Goal: Task Accomplishment & Management: Manage account settings

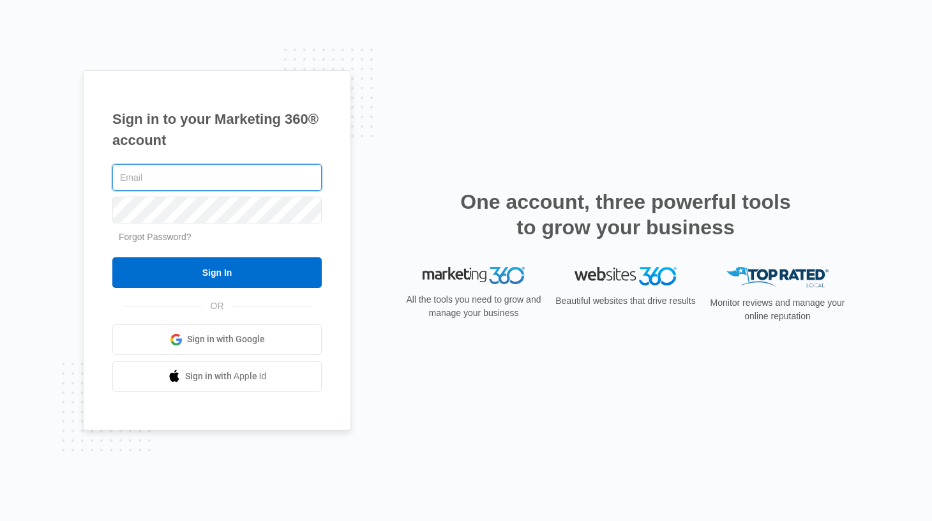
click at [158, 176] on input "text" at bounding box center [216, 177] width 209 height 27
paste input "[EMAIL_ADDRESS][DOMAIN_NAME]"
drag, startPoint x: 124, startPoint y: 176, endPoint x: 103, endPoint y: 176, distance: 21.1
click at [103, 176] on div "Sign in to your Marketing 360® account coloradokidscreate@gmail.com Forgot Pass…" at bounding box center [217, 250] width 268 height 360
type input "coloradokidscreate@gmail.com"
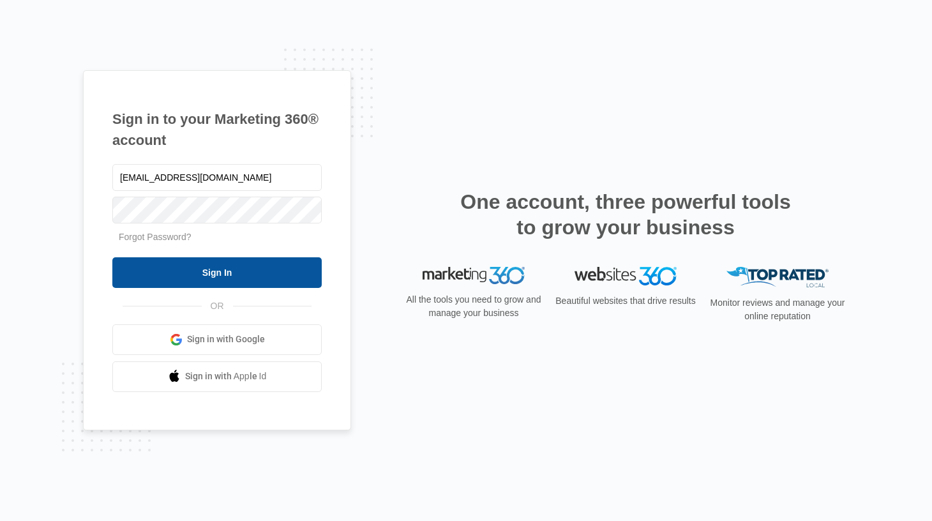
click at [242, 272] on input "Sign In" at bounding box center [216, 272] width 209 height 31
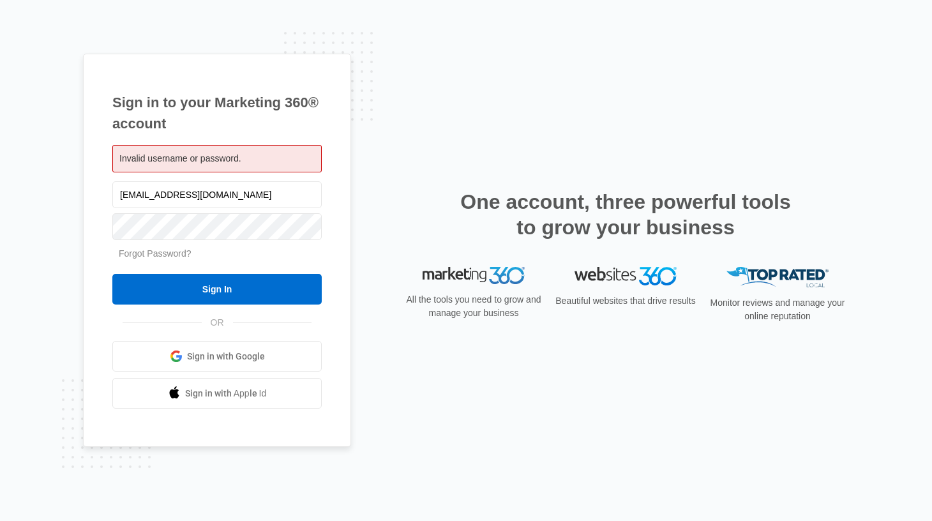
click at [181, 253] on link "Forgot Password?" at bounding box center [155, 253] width 73 height 10
